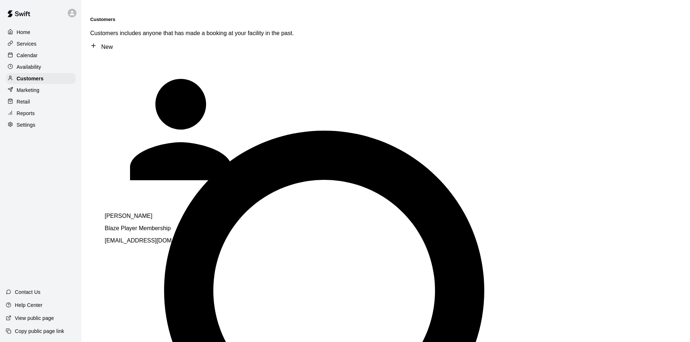
type input "********"
click at [141, 213] on p "Jonathan Hayworth" at bounding box center [206, 216] width 203 height 7
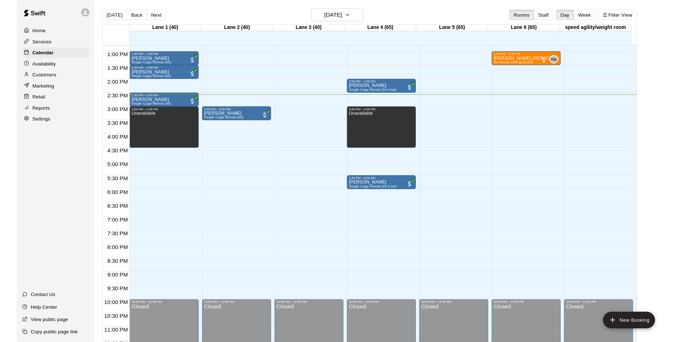
scroll to position [371, 0]
